Goal: Information Seeking & Learning: Learn about a topic

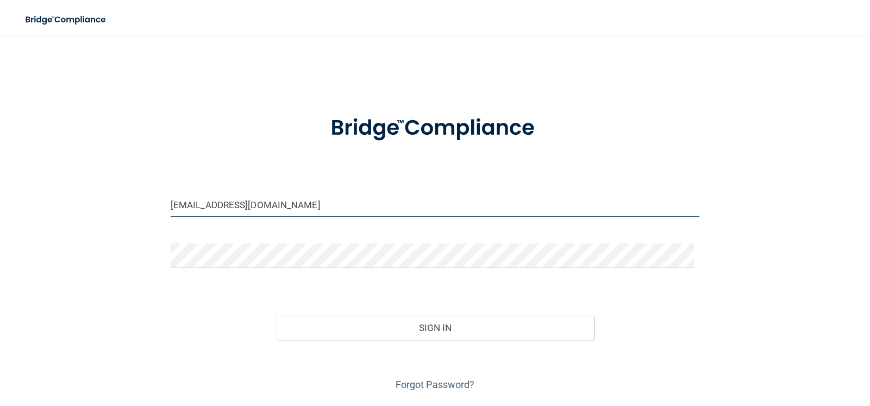
drag, startPoint x: 190, startPoint y: 206, endPoint x: 145, endPoint y: 206, distance: 45.6
click at [145, 206] on div "robbiet@oceanpt.com Invalid email/password. You don't have permission to access…" at bounding box center [435, 220] width 826 height 348
type input "[EMAIL_ADDRESS][DOMAIN_NAME]"
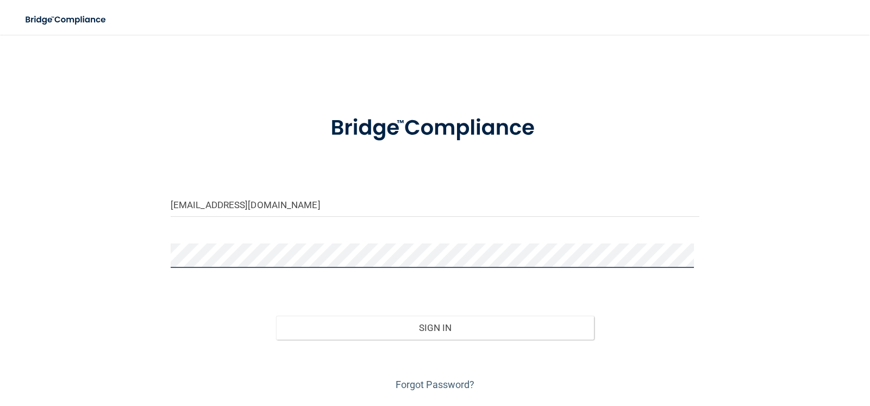
click at [135, 243] on div "lissat@oceanpt.com Invalid email/password. You don't have permission to access …" at bounding box center [435, 220] width 826 height 348
click at [168, 305] on div "Sign In" at bounding box center [434, 317] width 545 height 46
click at [152, 258] on div "lissat@oceanpt.com Invalid email/password. You don't have permission to access …" at bounding box center [435, 220] width 826 height 348
click at [276, 316] on button "Sign In" at bounding box center [434, 328] width 317 height 24
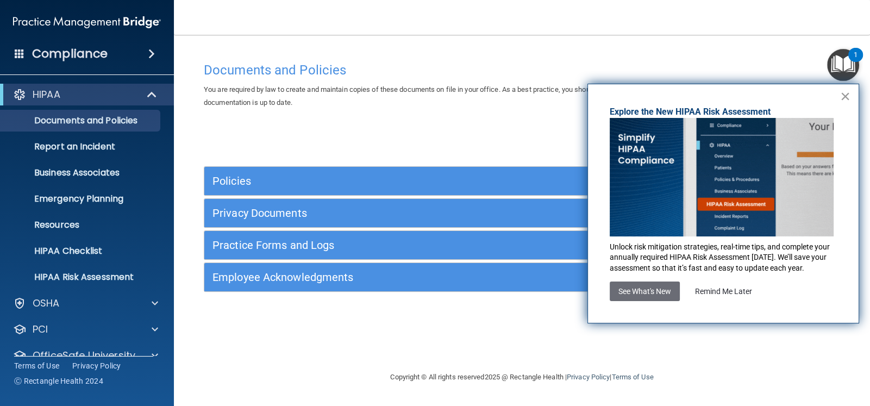
click at [842, 93] on button "×" at bounding box center [845, 95] width 10 height 17
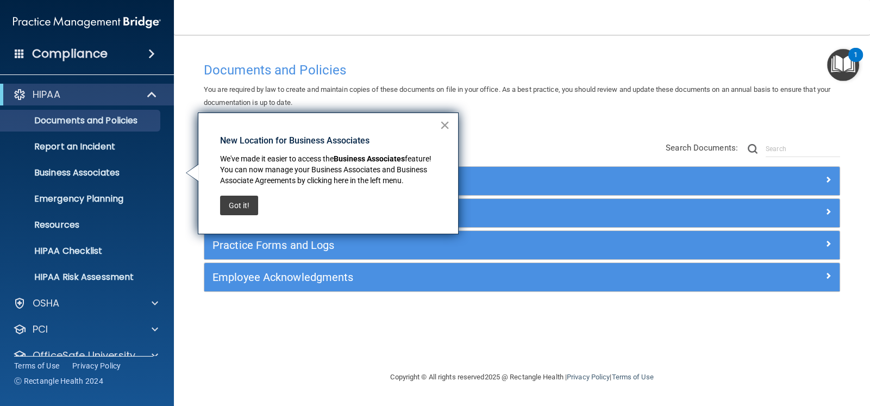
click at [444, 123] on button "×" at bounding box center [445, 124] width 10 height 17
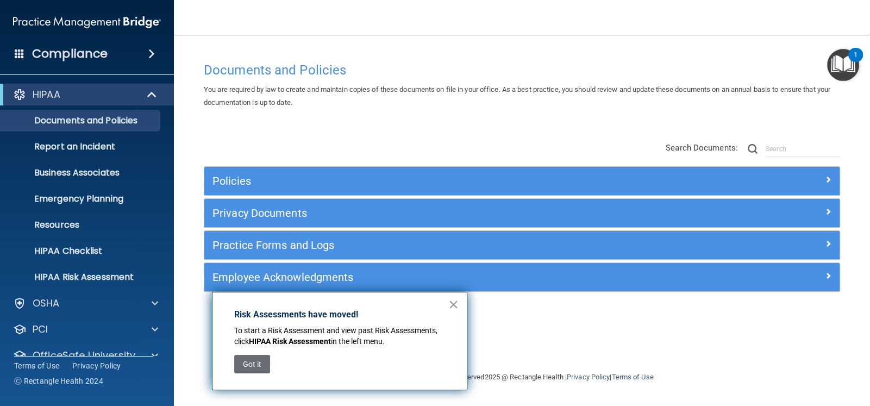
click at [449, 303] on button "×" at bounding box center [453, 304] width 10 height 17
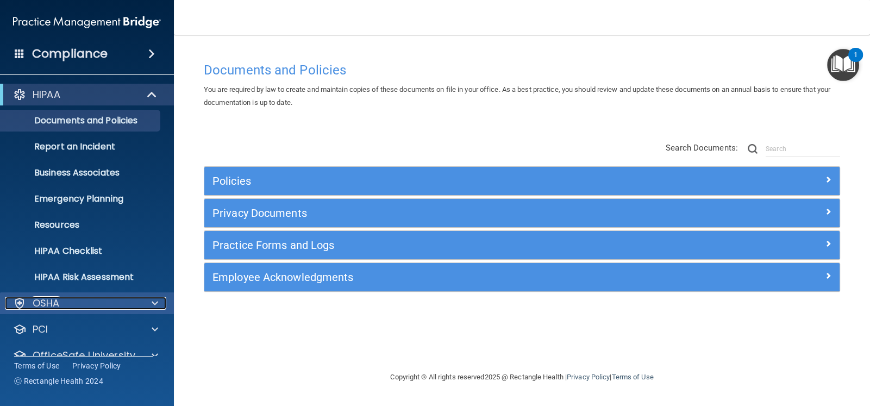
click at [156, 301] on span at bounding box center [155, 303] width 7 height 13
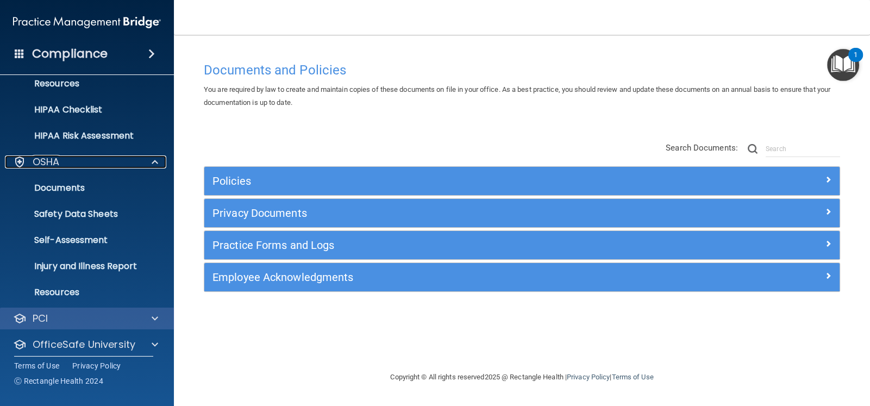
scroll to position [163, 0]
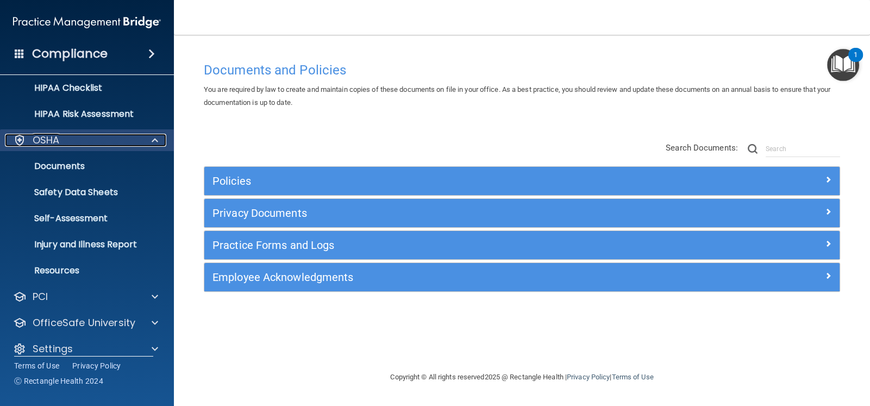
click at [156, 138] on span at bounding box center [155, 140] width 7 height 13
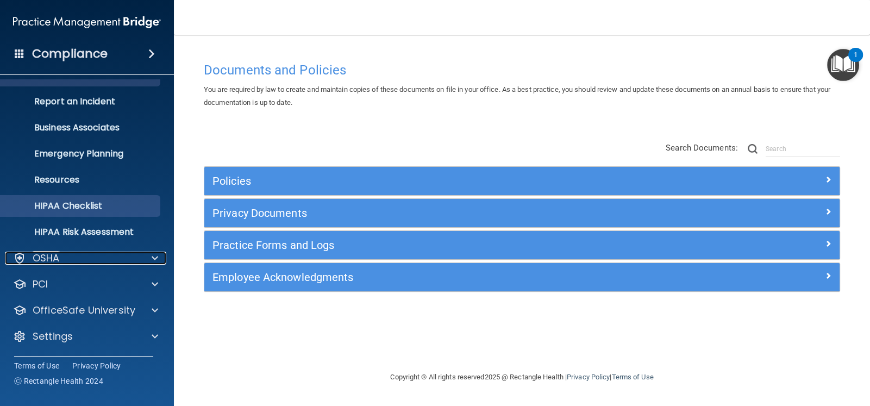
scroll to position [45, 0]
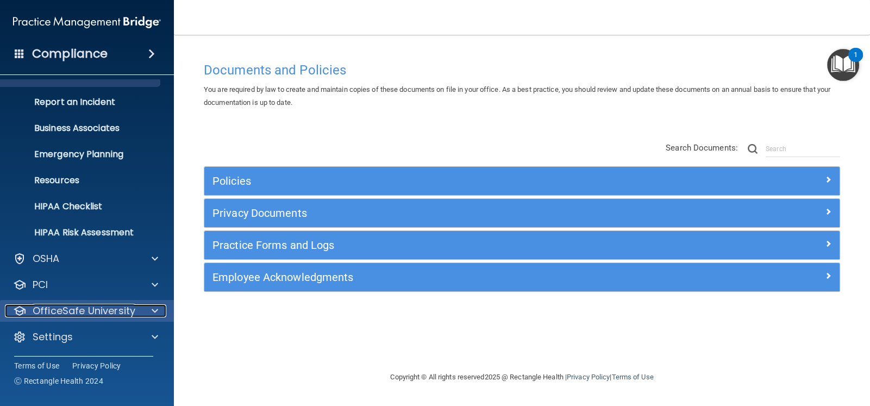
click at [152, 310] on span at bounding box center [155, 310] width 7 height 13
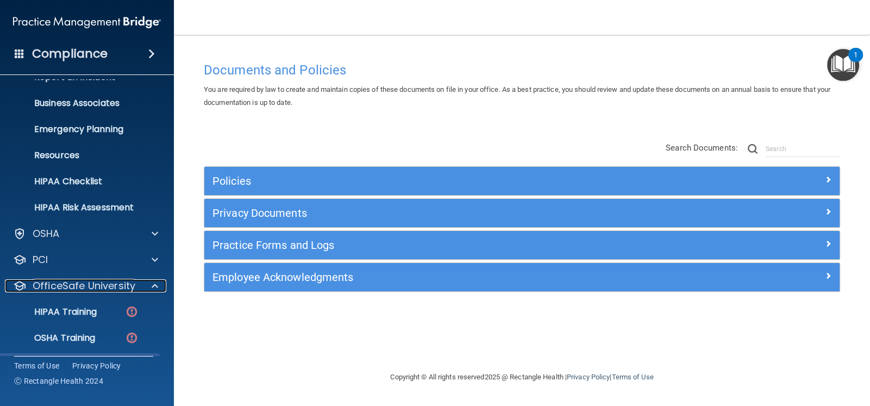
scroll to position [123, 0]
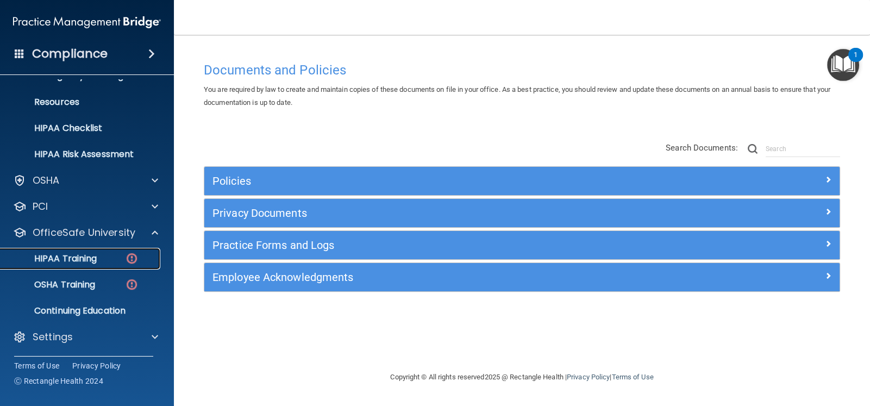
click at [134, 258] on img at bounding box center [132, 259] width 14 height 14
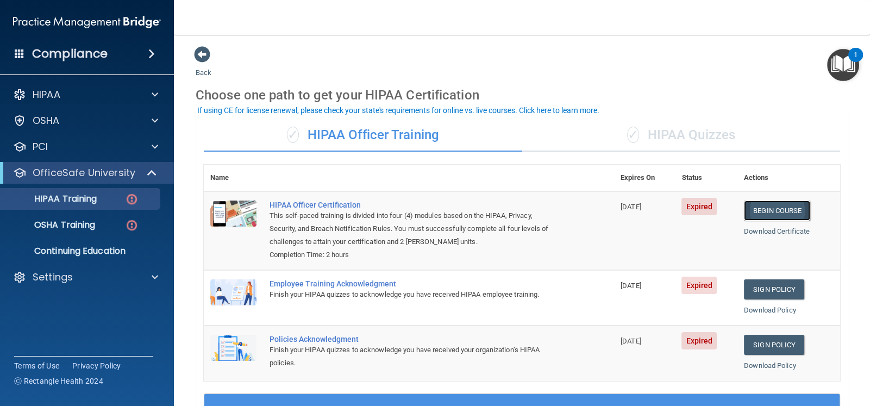
click at [763, 205] on link "Begin Course" at bounding box center [777, 210] width 66 height 20
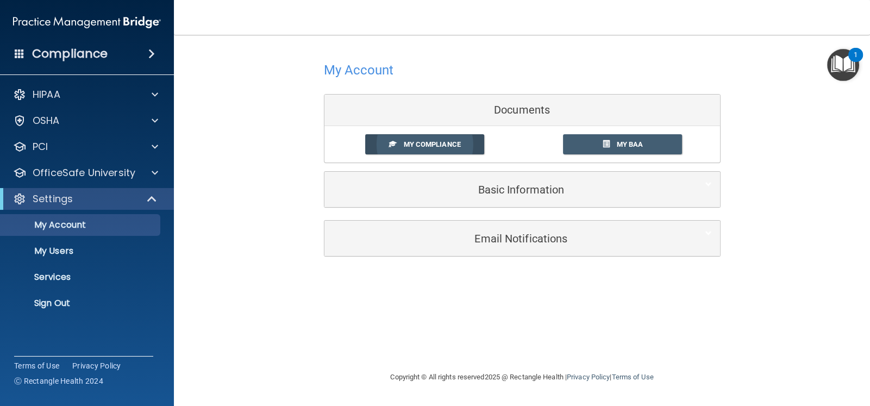
click at [437, 145] on span "My Compliance" at bounding box center [431, 144] width 57 height 8
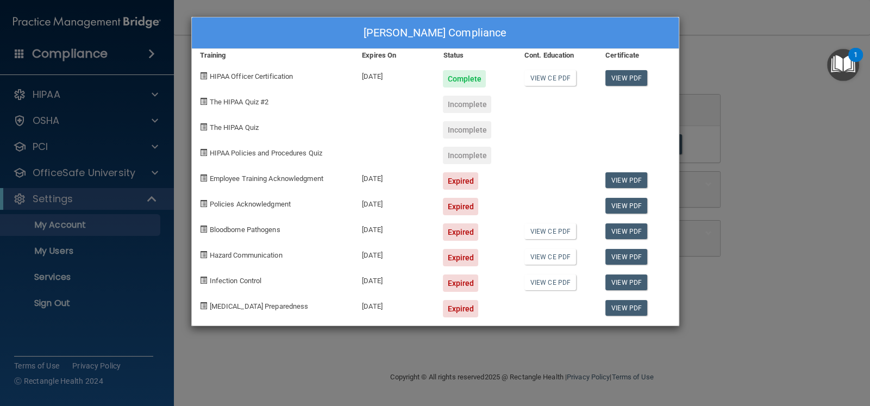
click at [761, 97] on div "Lissa Trevino's Compliance Training Expires On Status Cont. Education Certifica…" at bounding box center [435, 203] width 870 height 406
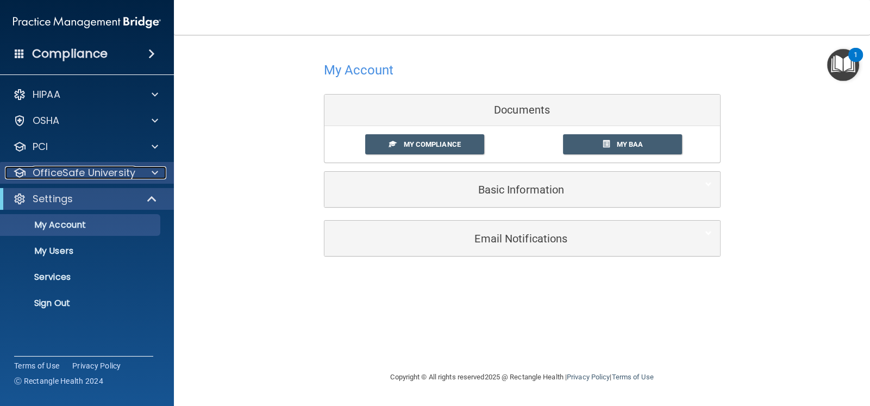
click at [81, 177] on p "OfficeSafe University" at bounding box center [84, 172] width 103 height 13
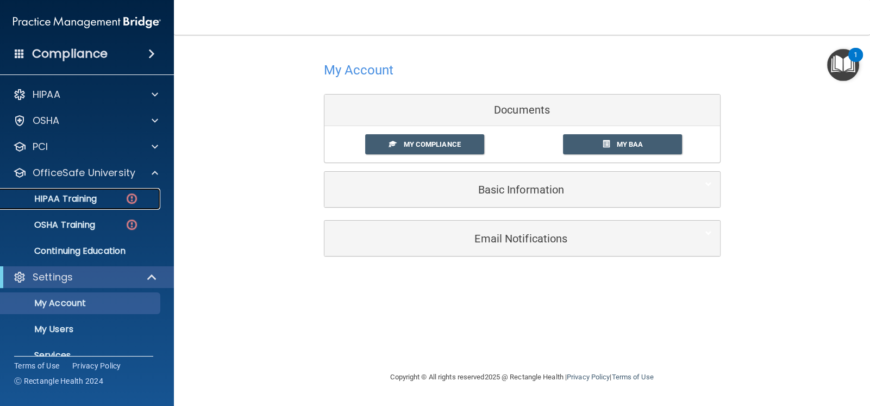
click at [89, 200] on p "HIPAA Training" at bounding box center [52, 198] width 90 height 11
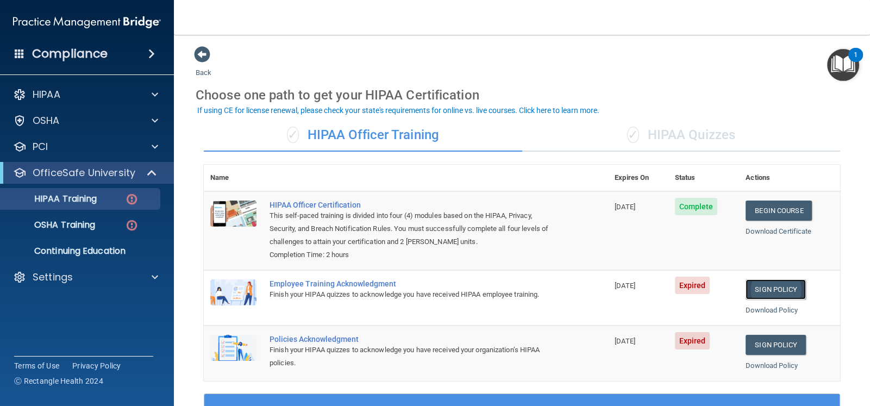
click at [769, 290] on link "Sign Policy" at bounding box center [775, 289] width 60 height 20
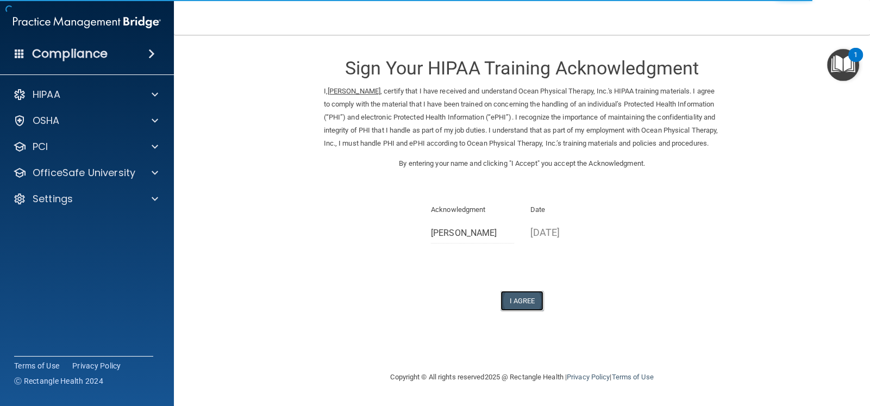
click at [518, 311] on button "I Agree" at bounding box center [521, 301] width 43 height 20
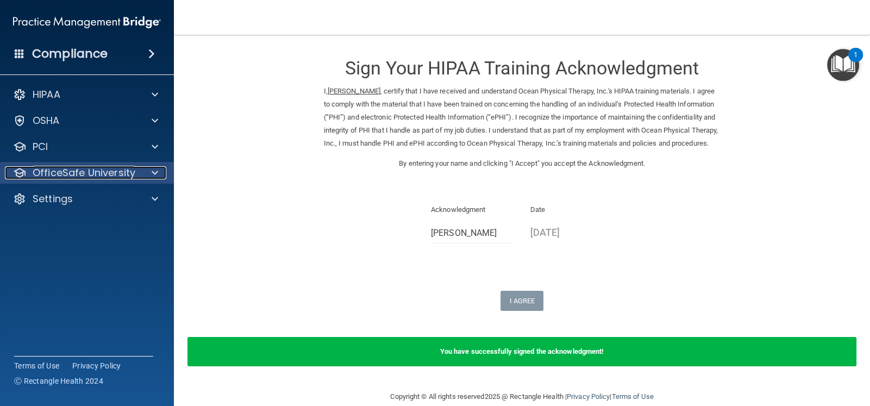
click at [147, 171] on div at bounding box center [153, 172] width 27 height 13
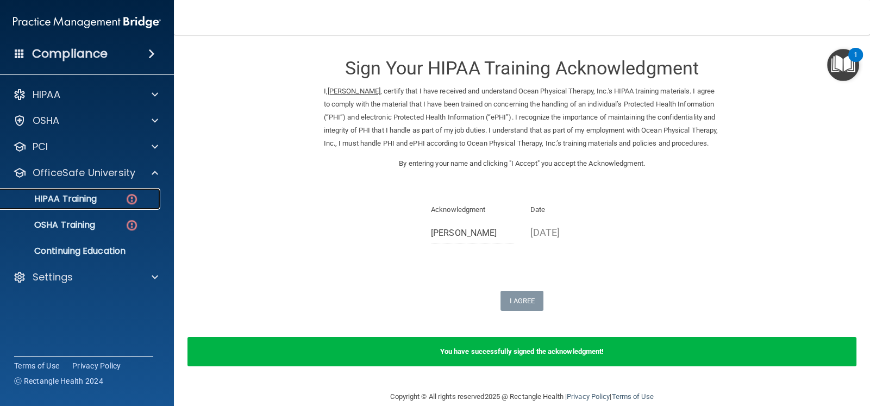
click at [104, 198] on div "HIPAA Training" at bounding box center [81, 198] width 148 height 11
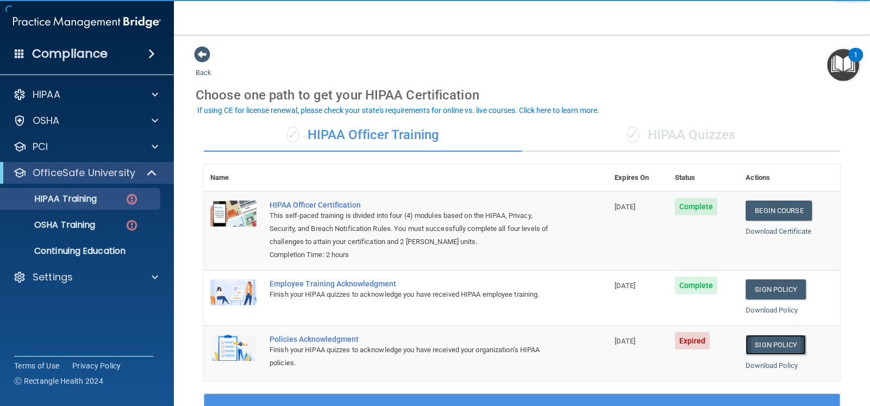
click at [766, 344] on link "Sign Policy" at bounding box center [775, 345] width 60 height 20
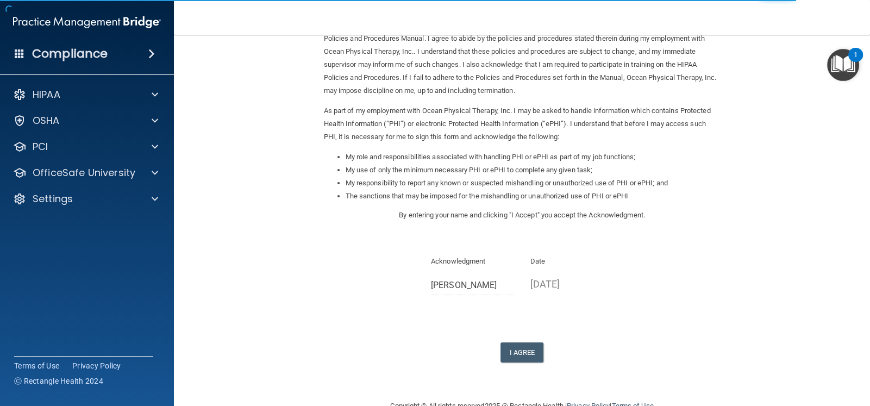
scroll to position [92, 0]
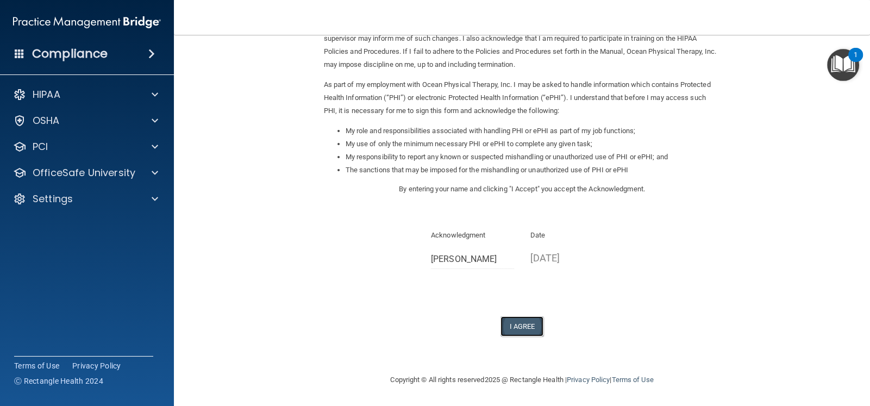
click at [514, 325] on button "I Agree" at bounding box center [521, 326] width 43 height 20
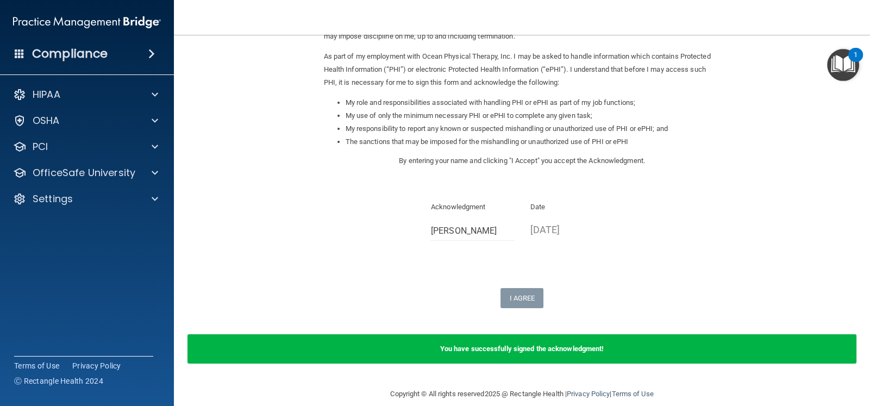
scroll to position [134, 0]
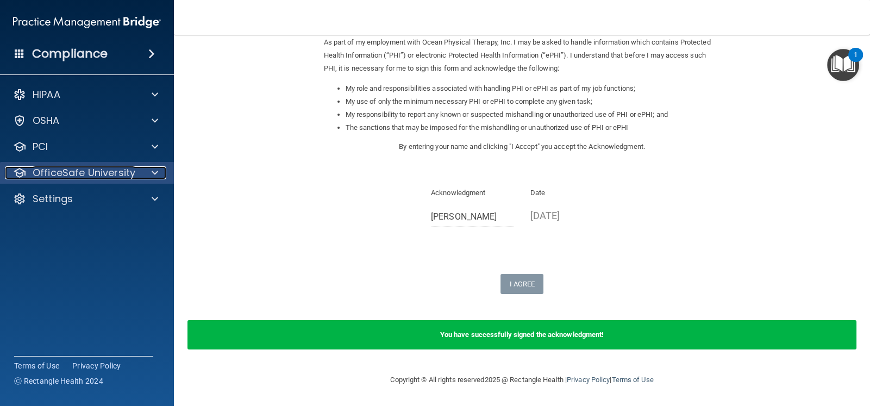
click at [124, 172] on p "OfficeSafe University" at bounding box center [84, 172] width 103 height 13
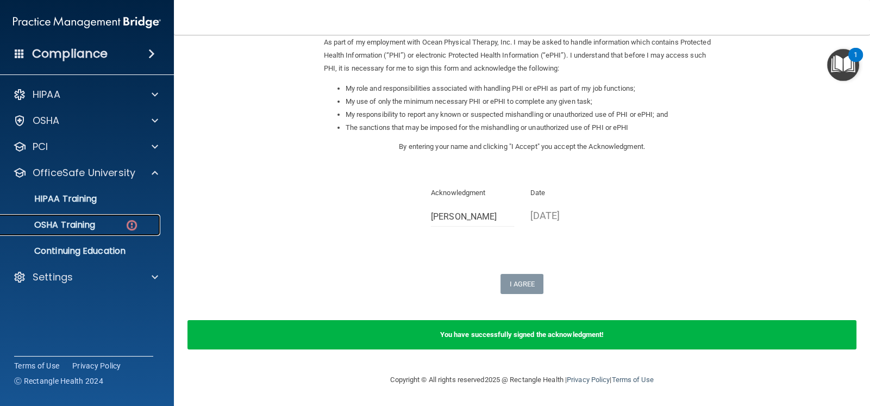
click at [106, 226] on div "OSHA Training" at bounding box center [81, 224] width 148 height 11
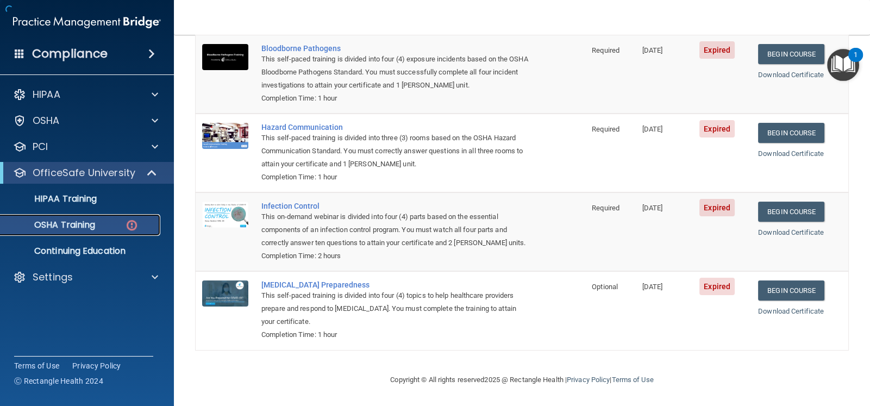
scroll to position [118, 0]
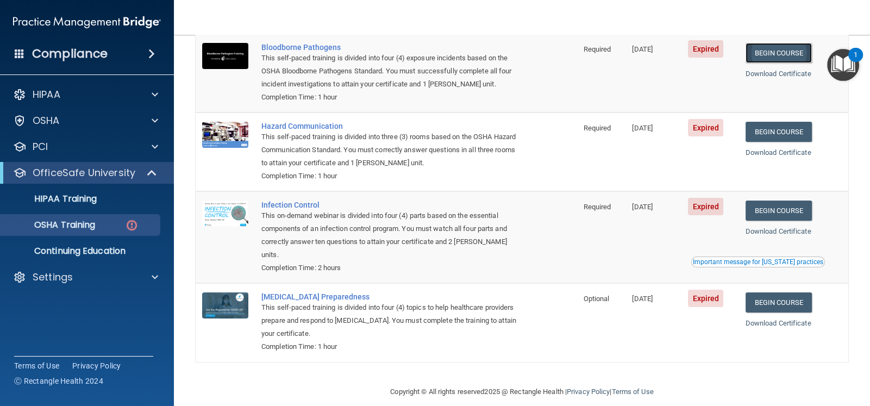
click at [774, 51] on link "Begin Course" at bounding box center [778, 53] width 66 height 20
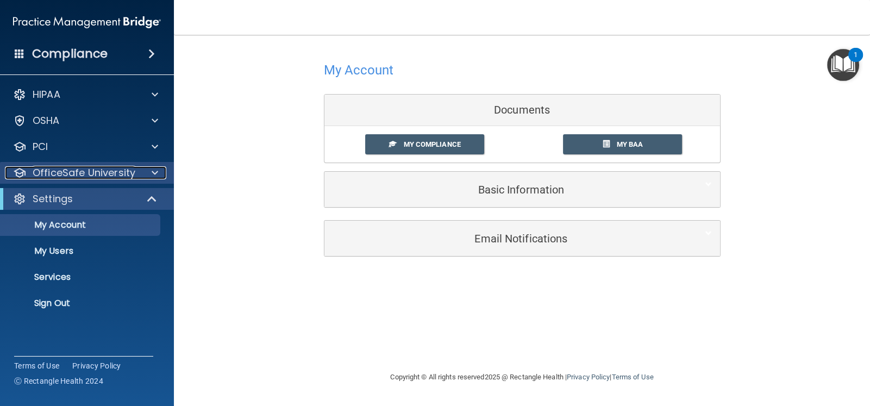
click at [71, 171] on p "OfficeSafe University" at bounding box center [84, 172] width 103 height 13
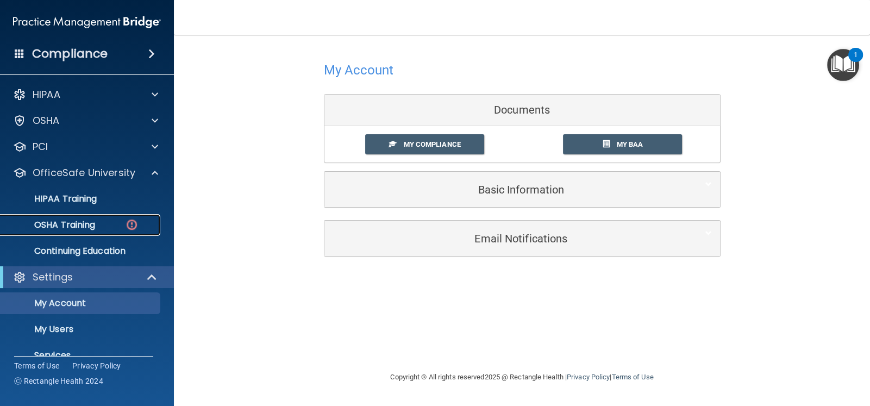
click at [64, 219] on p "OSHA Training" at bounding box center [51, 224] width 88 height 11
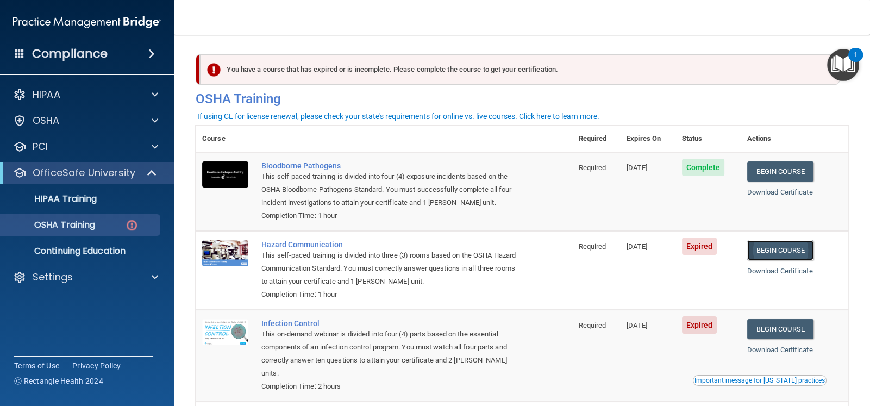
click at [780, 247] on link "Begin Course" at bounding box center [780, 250] width 66 height 20
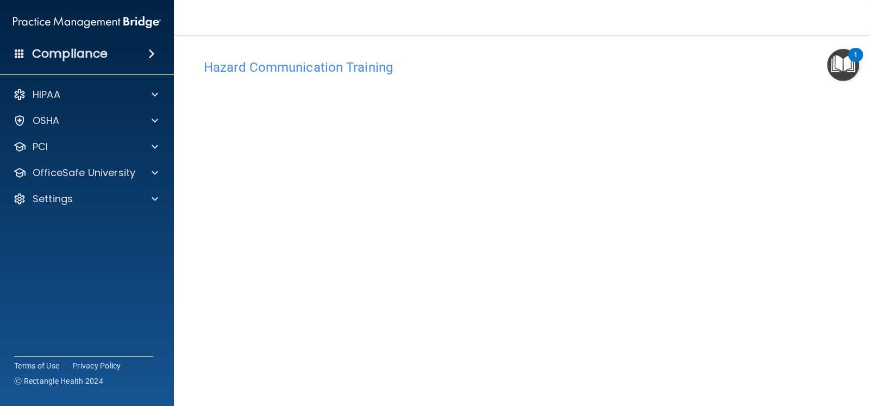
scroll to position [84, 0]
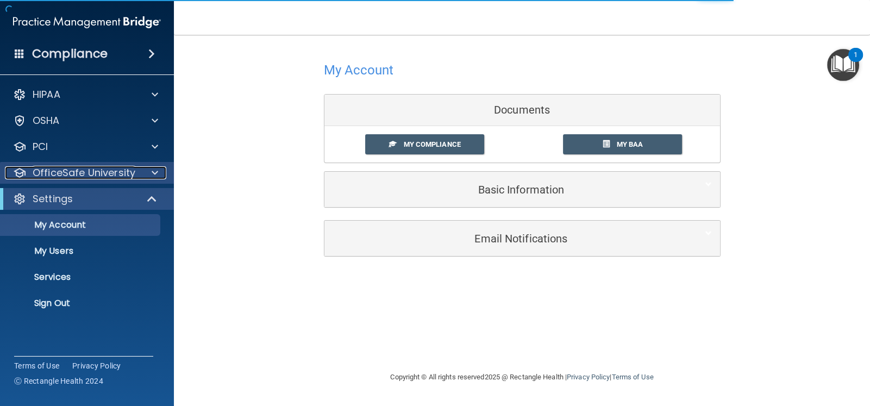
click at [92, 172] on p "OfficeSafe University" at bounding box center [84, 172] width 103 height 13
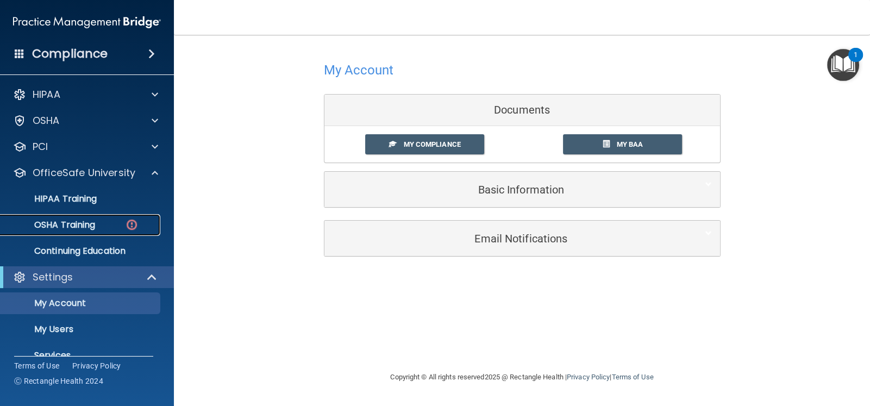
click at [87, 224] on p "OSHA Training" at bounding box center [51, 224] width 88 height 11
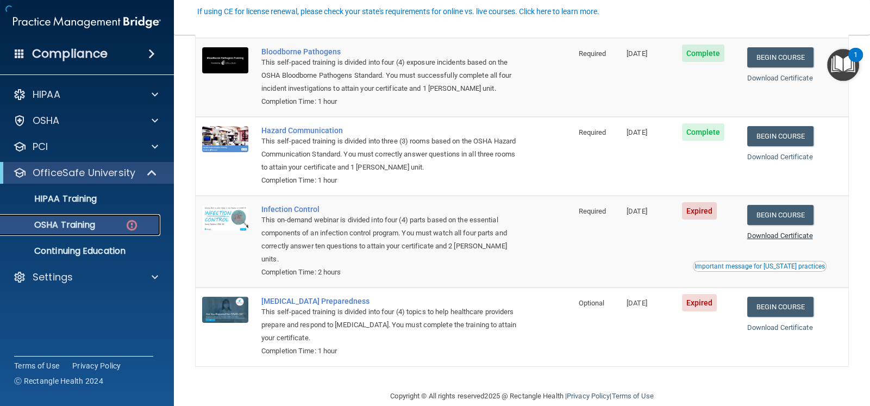
scroll to position [118, 0]
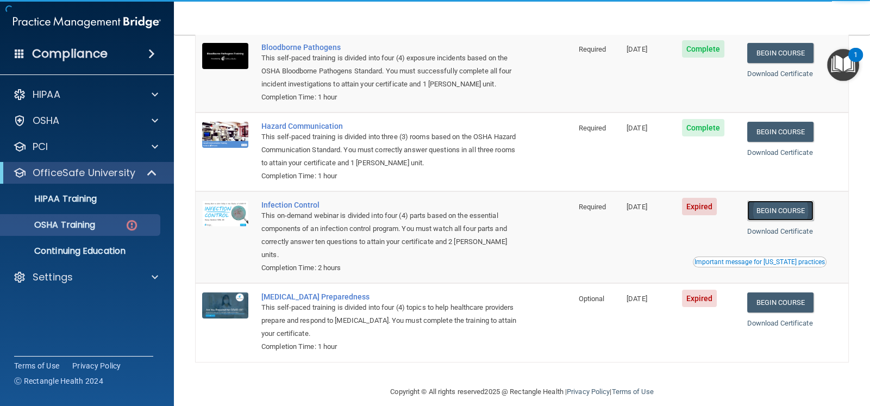
click at [780, 210] on link "Begin Course" at bounding box center [780, 210] width 66 height 20
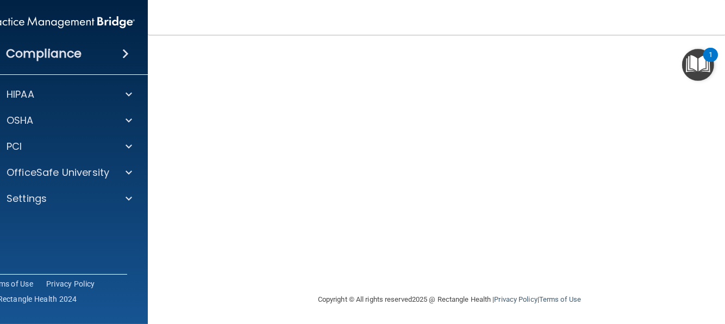
scroll to position [141, 0]
